Goal: Find specific page/section: Find specific page/section

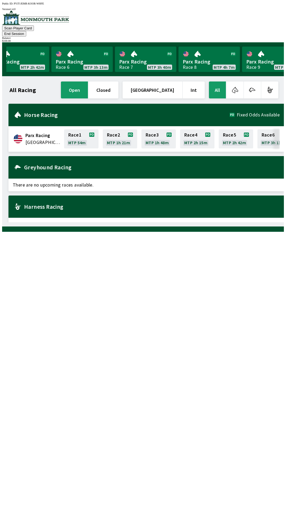
scroll to position [0, 273]
click at [66, 203] on div "Harness Racing" at bounding box center [145, 207] width 275 height 22
click at [49, 203] on div "Harness Racing" at bounding box center [145, 207] width 275 height 22
click at [45, 202] on div "Harness Racing" at bounding box center [145, 207] width 275 height 22
click at [39, 205] on h2 "Harness Racing" at bounding box center [151, 207] width 255 height 4
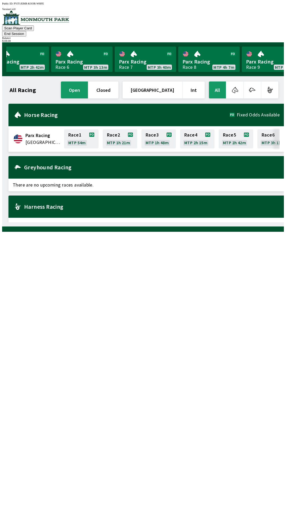
click at [47, 205] on h2 "Harness Racing" at bounding box center [151, 207] width 255 height 4
click at [109, 201] on div "Harness Racing" at bounding box center [145, 207] width 275 height 22
click at [115, 205] on h2 "Harness Racing" at bounding box center [151, 207] width 255 height 4
click at [100, 161] on div "Greyhound Racing" at bounding box center [145, 167] width 275 height 22
click at [103, 165] on h2 "Greyhound Racing" at bounding box center [151, 167] width 255 height 4
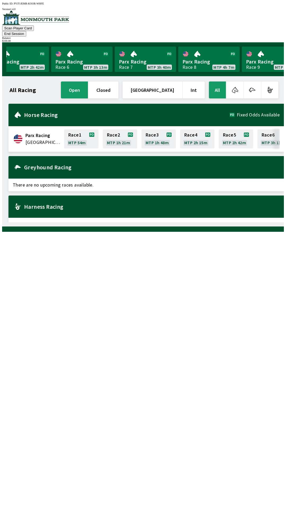
click at [103, 165] on h2 "Greyhound Racing" at bounding box center [151, 167] width 255 height 4
click at [44, 112] on div "Horse Racing Fixed Odds Available" at bounding box center [145, 115] width 275 height 22
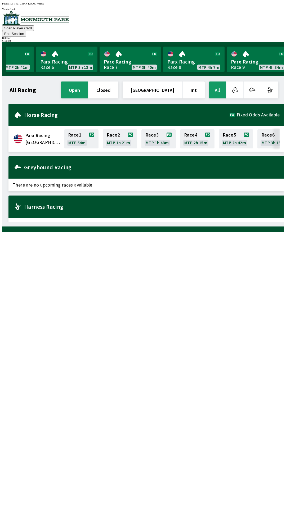
click at [78, 205] on h2 "Harness Racing" at bounding box center [151, 207] width 255 height 4
click at [85, 205] on div "Harness Racing" at bounding box center [145, 207] width 275 height 22
click at [90, 202] on div "Harness Racing" at bounding box center [145, 207] width 275 height 22
click at [95, 202] on div "Harness Racing" at bounding box center [145, 207] width 275 height 22
click at [94, 202] on div "Harness Racing" at bounding box center [145, 207] width 275 height 22
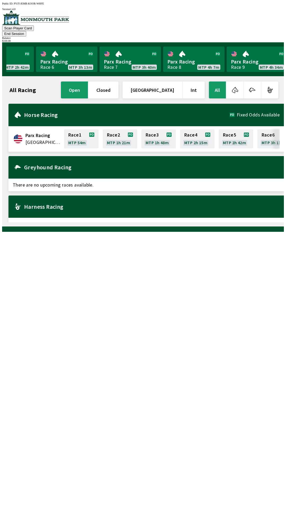
click at [94, 201] on div "Harness Racing" at bounding box center [145, 207] width 275 height 22
click at [93, 205] on h2 "Harness Racing" at bounding box center [151, 207] width 255 height 4
click at [88, 205] on h2 "Harness Racing" at bounding box center [151, 207] width 255 height 4
click at [85, 205] on h2 "Harness Racing" at bounding box center [151, 207] width 255 height 4
click at [88, 205] on h2 "Harness Racing" at bounding box center [151, 207] width 255 height 4
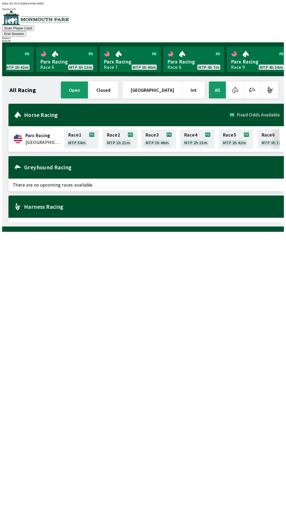
click at [91, 205] on h2 "Harness Racing" at bounding box center [151, 207] width 255 height 4
click at [91, 165] on h2 "Greyhound Racing" at bounding box center [151, 167] width 255 height 4
click at [91, 162] on div "Greyhound Racing" at bounding box center [145, 167] width 275 height 22
click at [93, 165] on h2 "Greyhound Racing" at bounding box center [151, 167] width 255 height 4
click at [118, 87] on button "closed" at bounding box center [103, 89] width 30 height 17
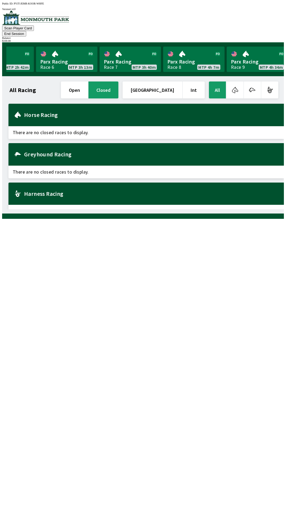
click at [102, 111] on div "Horse Racing" at bounding box center [145, 115] width 275 height 22
click at [88, 83] on button "open" at bounding box center [74, 89] width 27 height 17
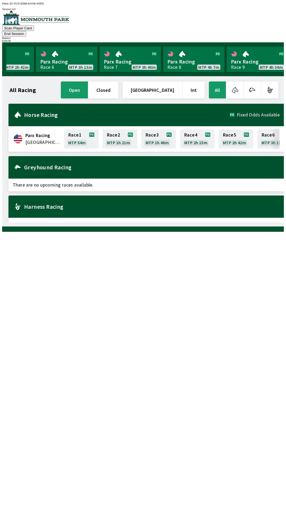
click at [63, 204] on div "Harness Racing" at bounding box center [145, 207] width 275 height 22
click at [66, 205] on h2 "Harness Racing" at bounding box center [151, 207] width 255 height 4
click at [26, 31] on button "End Session" at bounding box center [14, 34] width 24 height 6
